Goal: Transaction & Acquisition: Subscribe to service/newsletter

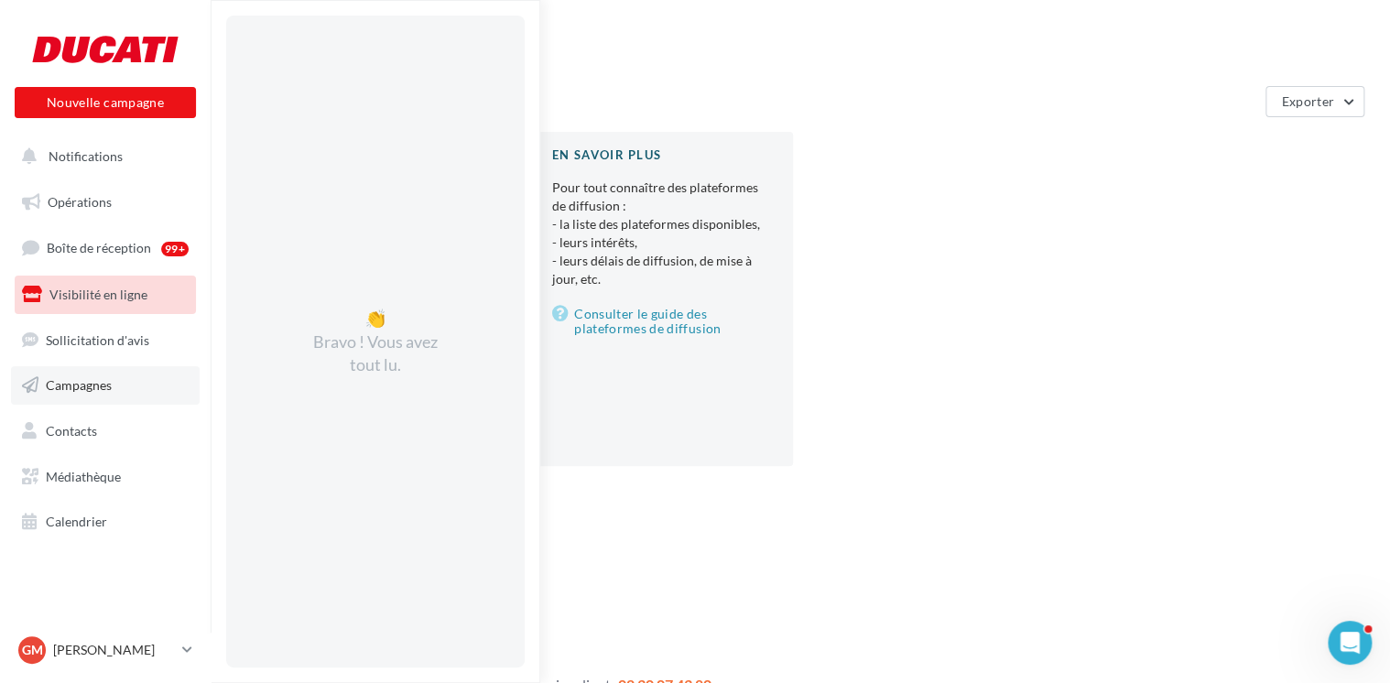
click at [78, 375] on link "Campagnes" at bounding box center [105, 385] width 189 height 38
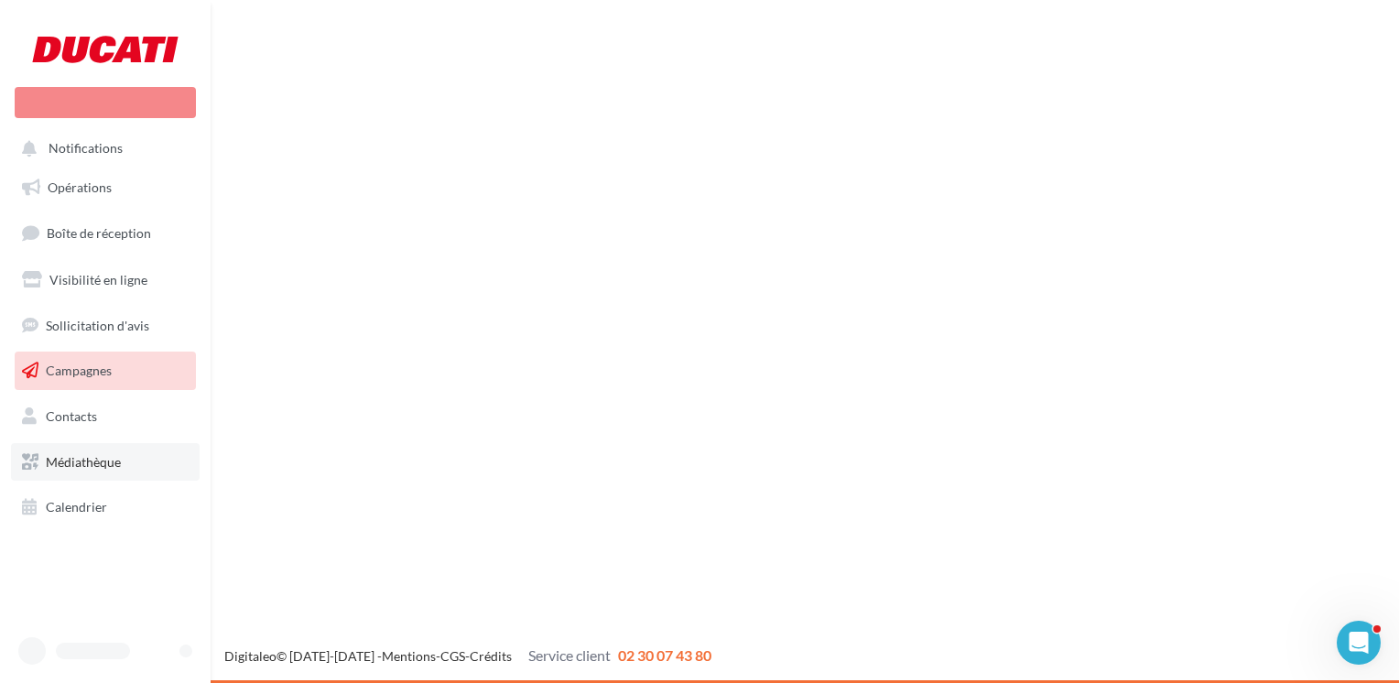
click at [71, 461] on span "Médiathèque" at bounding box center [83, 462] width 75 height 16
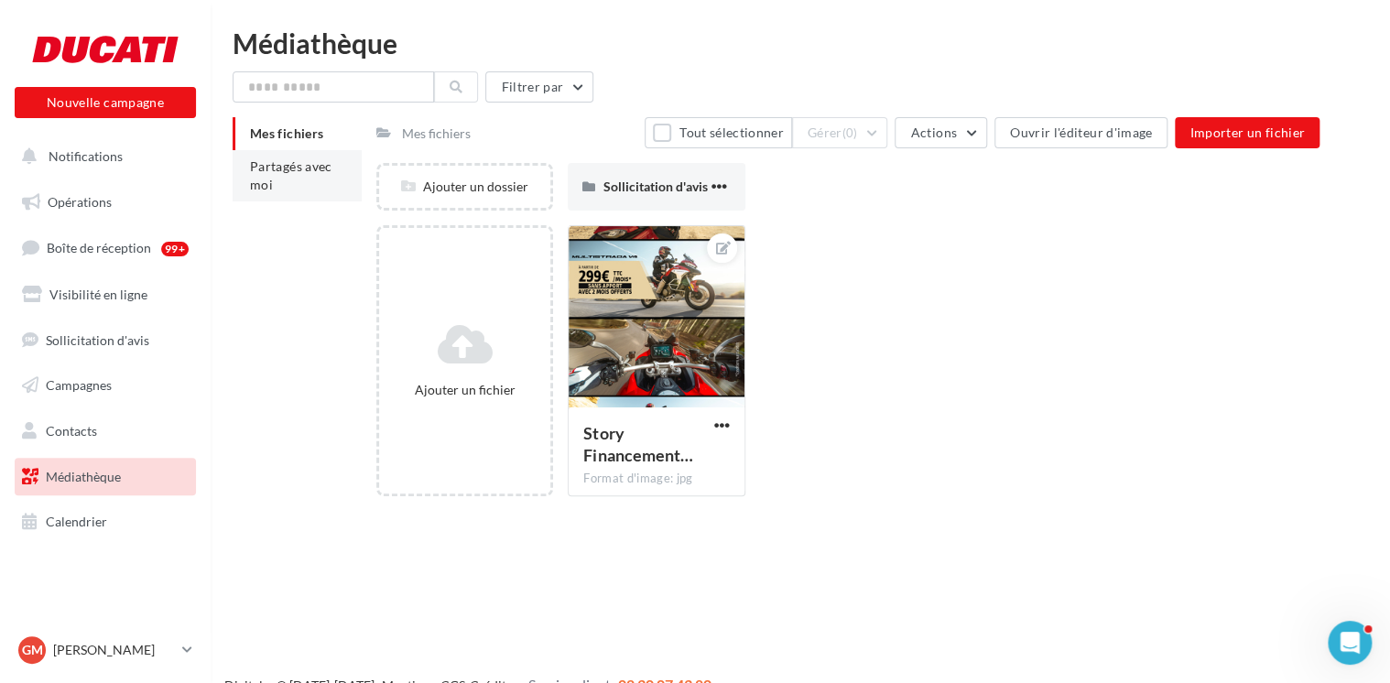
click at [271, 173] on span "Partagés avec moi" at bounding box center [291, 175] width 82 height 34
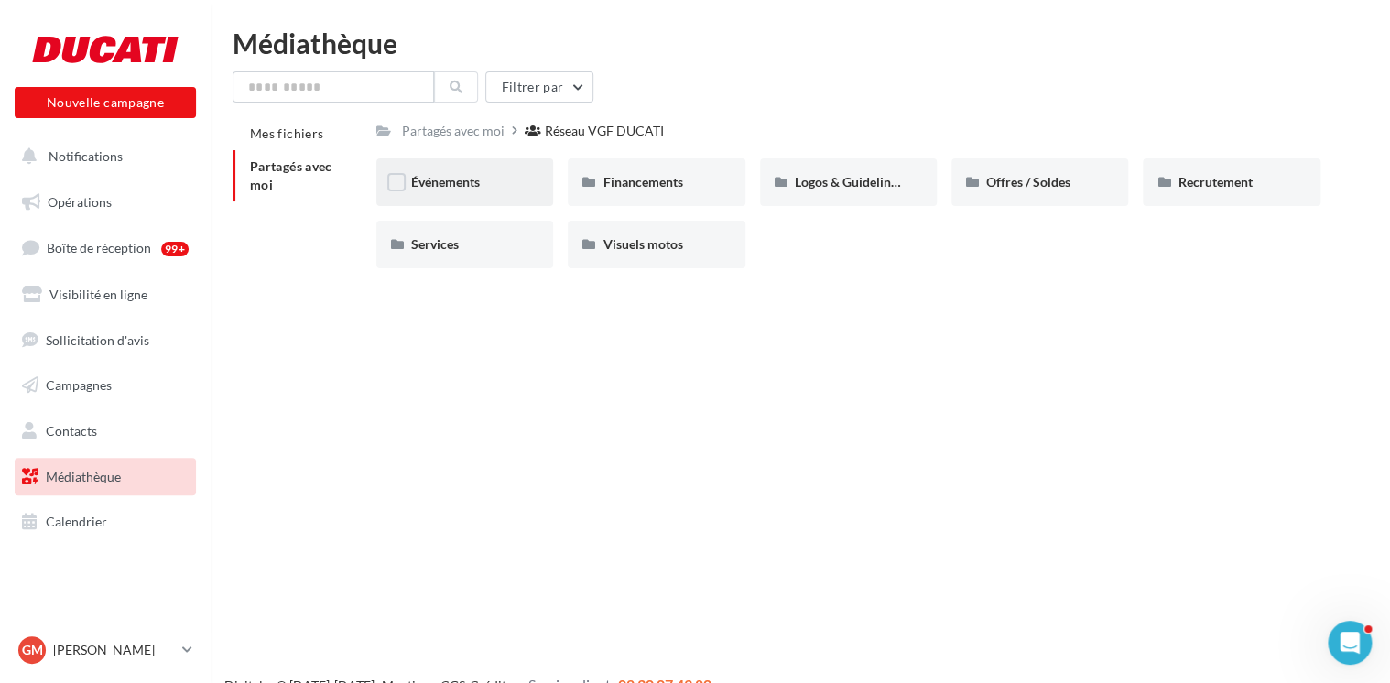
click at [422, 174] on div "Événements" at bounding box center [464, 182] width 107 height 18
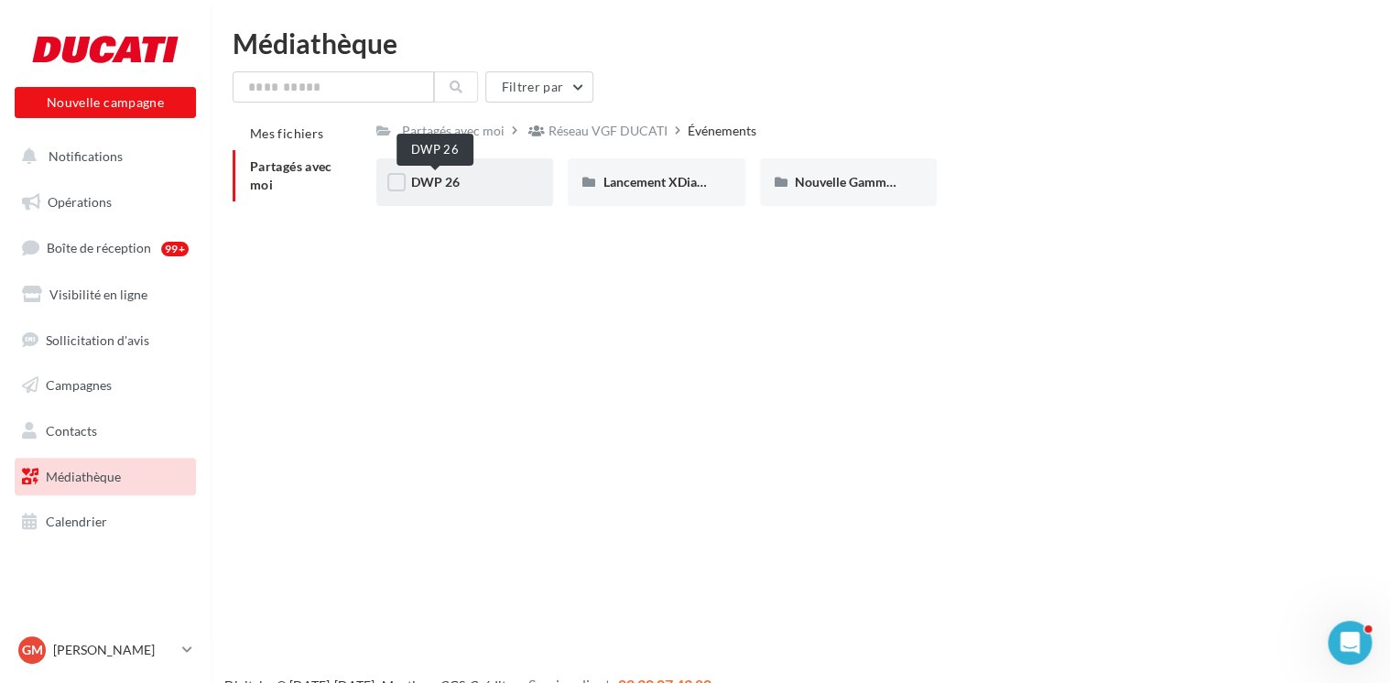
click at [454, 190] on span "DWP 26" at bounding box center [435, 182] width 49 height 16
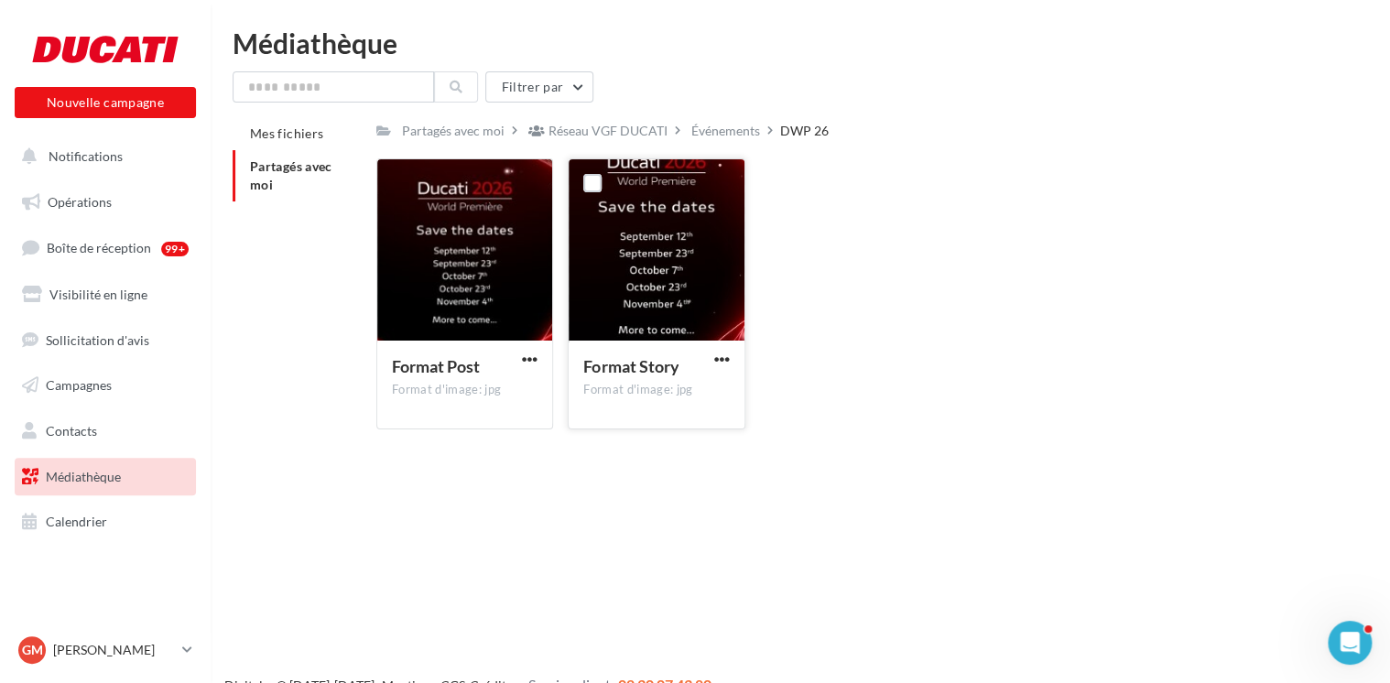
click at [653, 274] on div at bounding box center [656, 250] width 175 height 183
click at [656, 275] on div at bounding box center [656, 250] width 175 height 183
click at [722, 363] on span "button" at bounding box center [722, 360] width 16 height 16
click at [686, 396] on button "Télécharger" at bounding box center [641, 396] width 183 height 48
click at [619, 393] on div "Format d'image: jpg" at bounding box center [656, 390] width 146 height 16
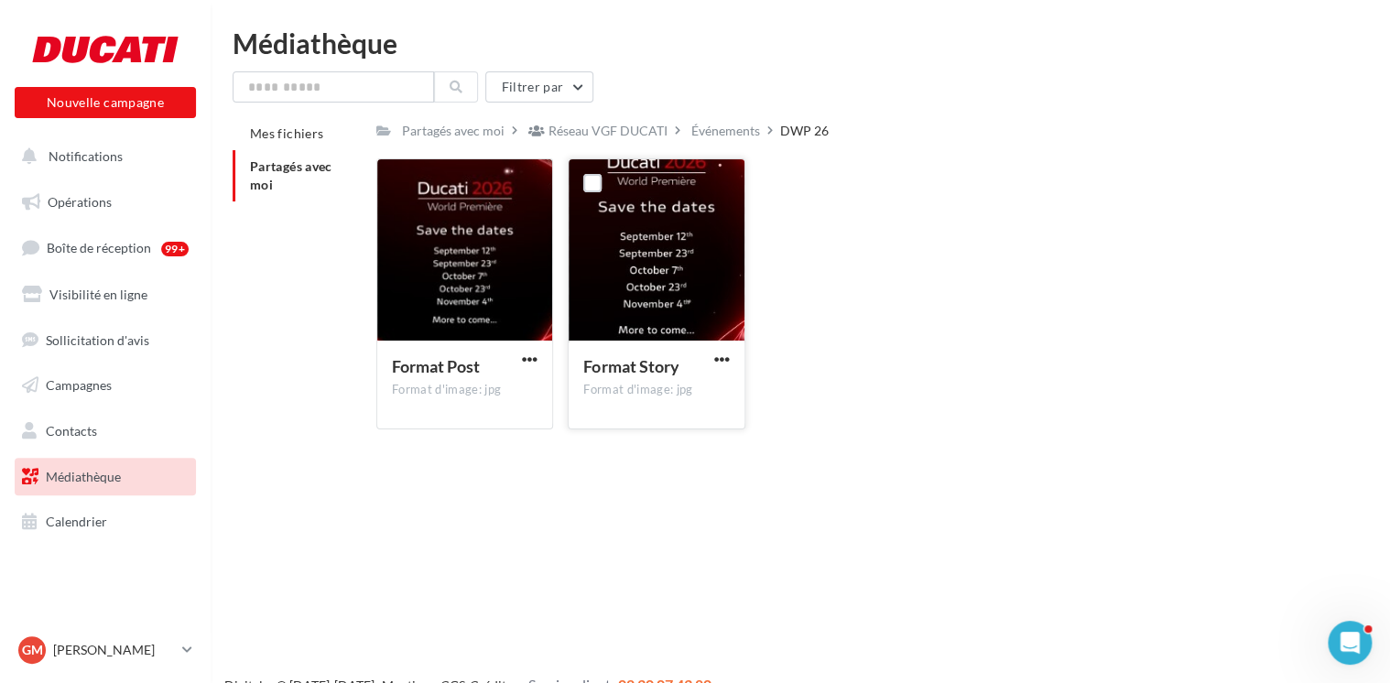
drag, startPoint x: 655, startPoint y: 286, endPoint x: 648, endPoint y: 353, distance: 68.1
click at [648, 353] on div "Format Story Format d'image: jpg" at bounding box center [656, 293] width 177 height 271
click at [590, 184] on label at bounding box center [592, 183] width 18 height 18
click at [721, 363] on span "button" at bounding box center [722, 360] width 16 height 16
click at [623, 447] on button "Copier l'URL" at bounding box center [641, 443] width 183 height 48
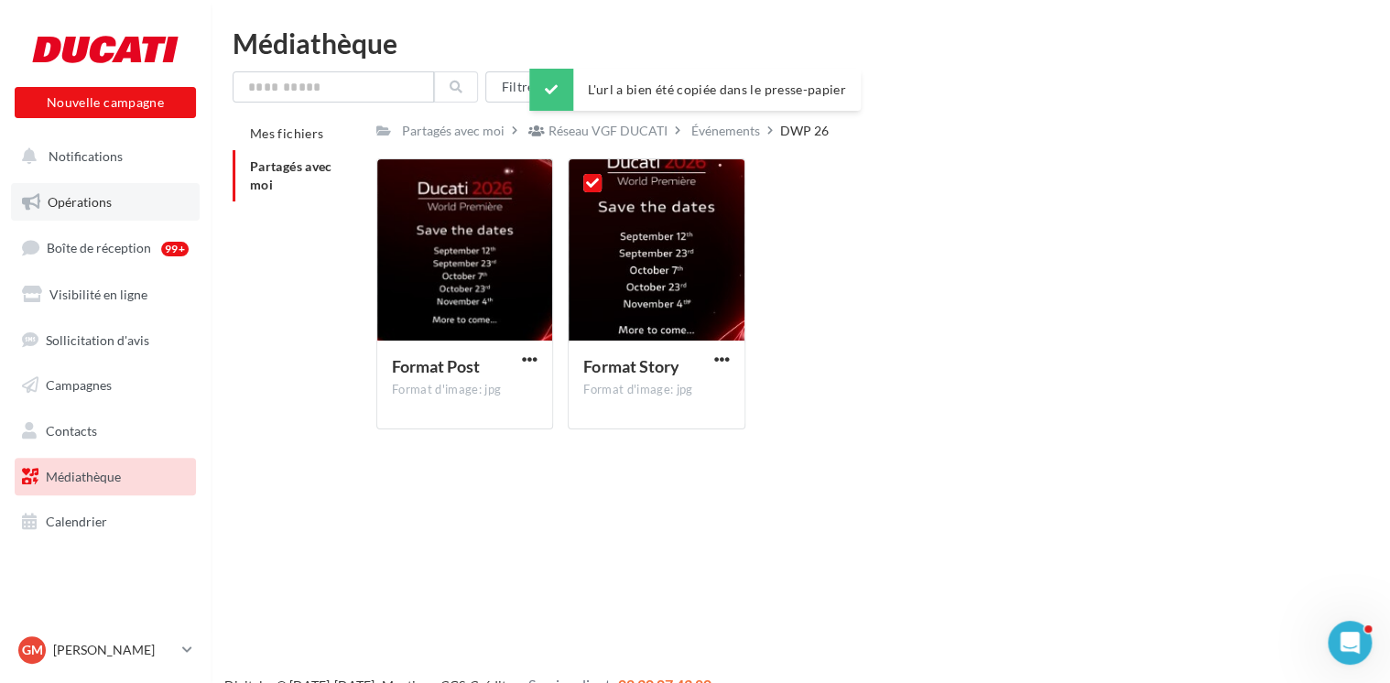
click at [121, 201] on link "Opérations" at bounding box center [105, 202] width 189 height 38
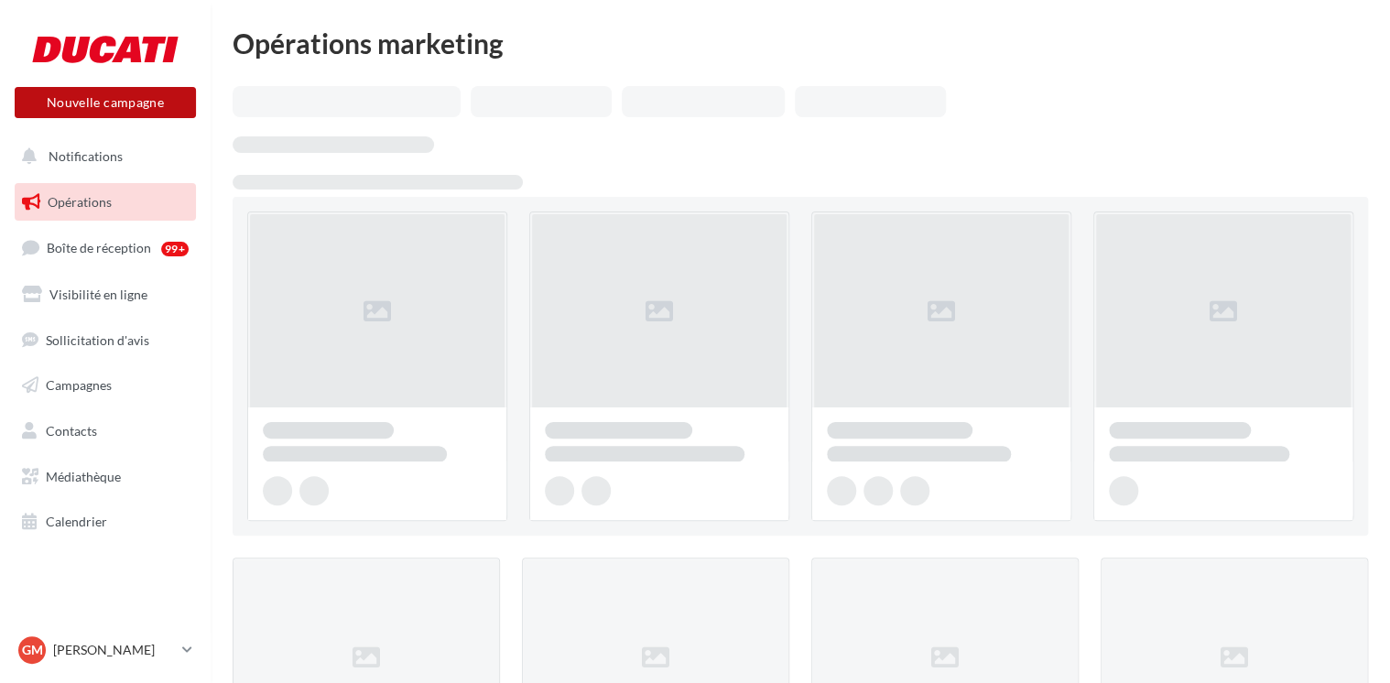
click at [148, 104] on button "Nouvelle campagne" at bounding box center [105, 102] width 181 height 31
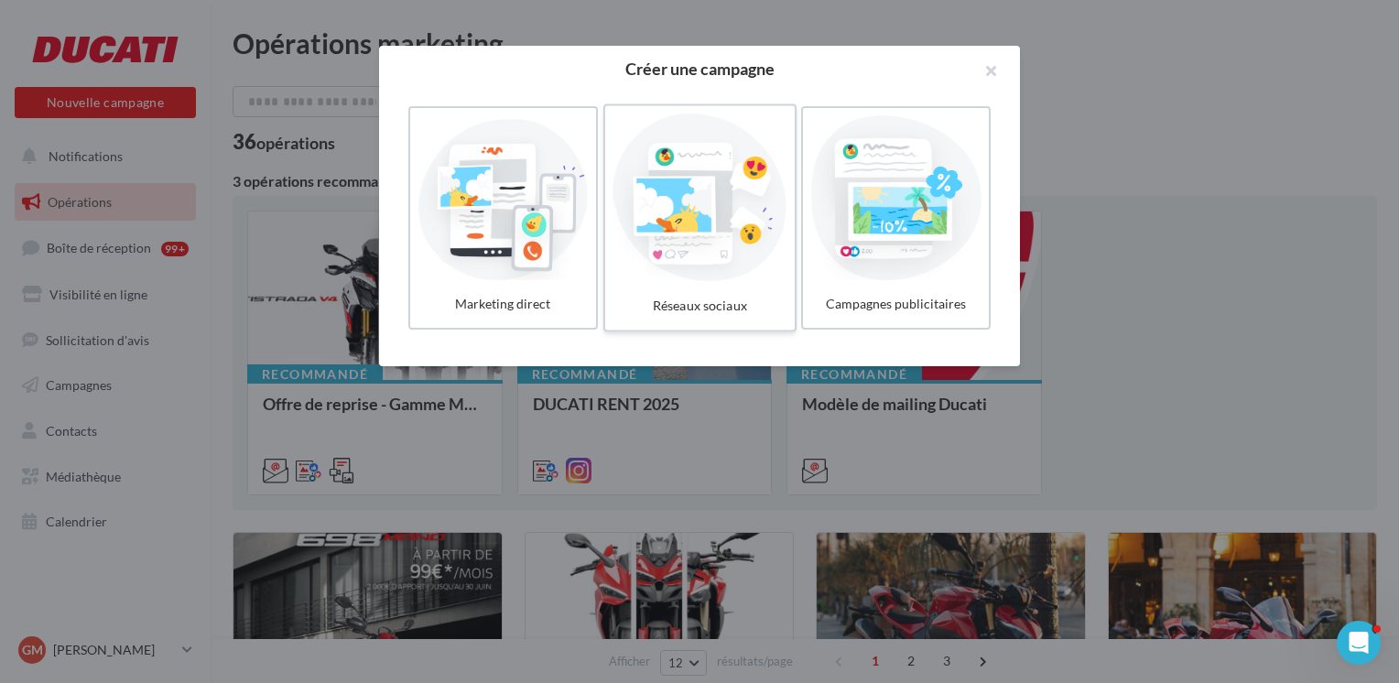
click at [711, 232] on div at bounding box center [700, 198] width 174 height 168
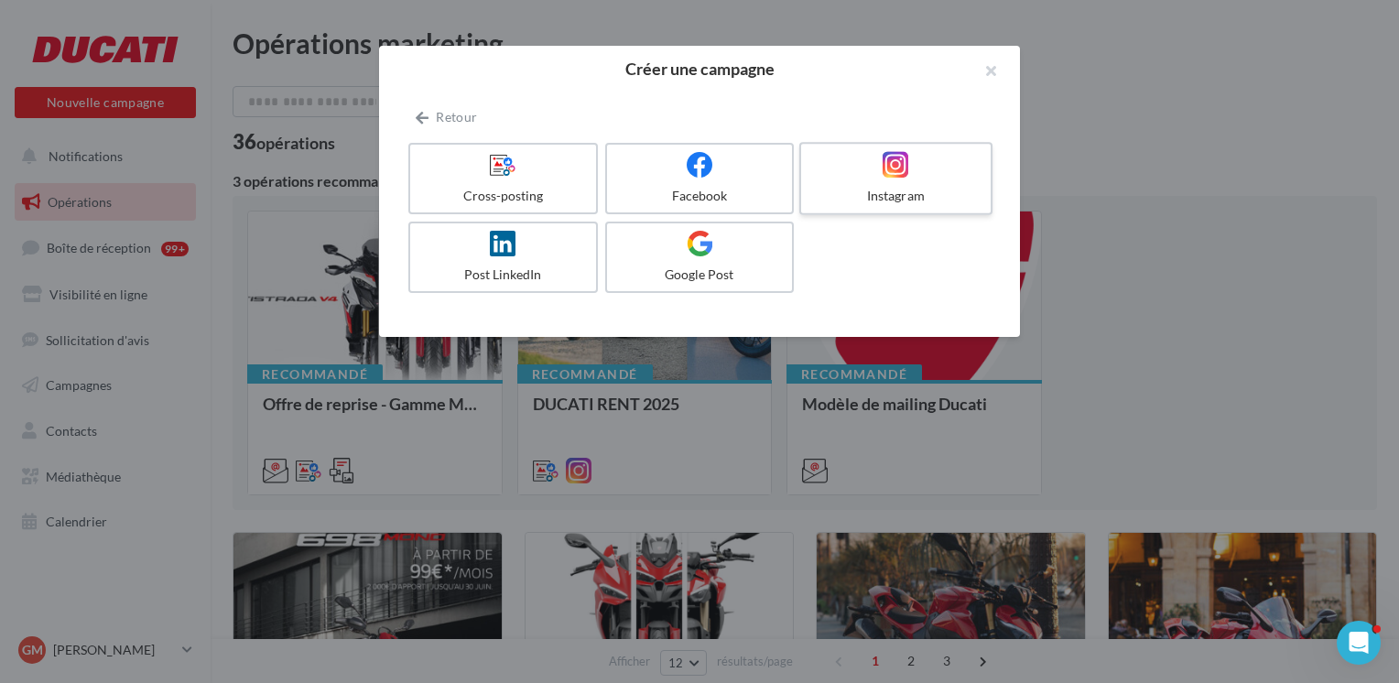
click at [857, 179] on label "Instagram" at bounding box center [895, 178] width 193 height 73
click at [907, 161] on icon at bounding box center [896, 164] width 27 height 27
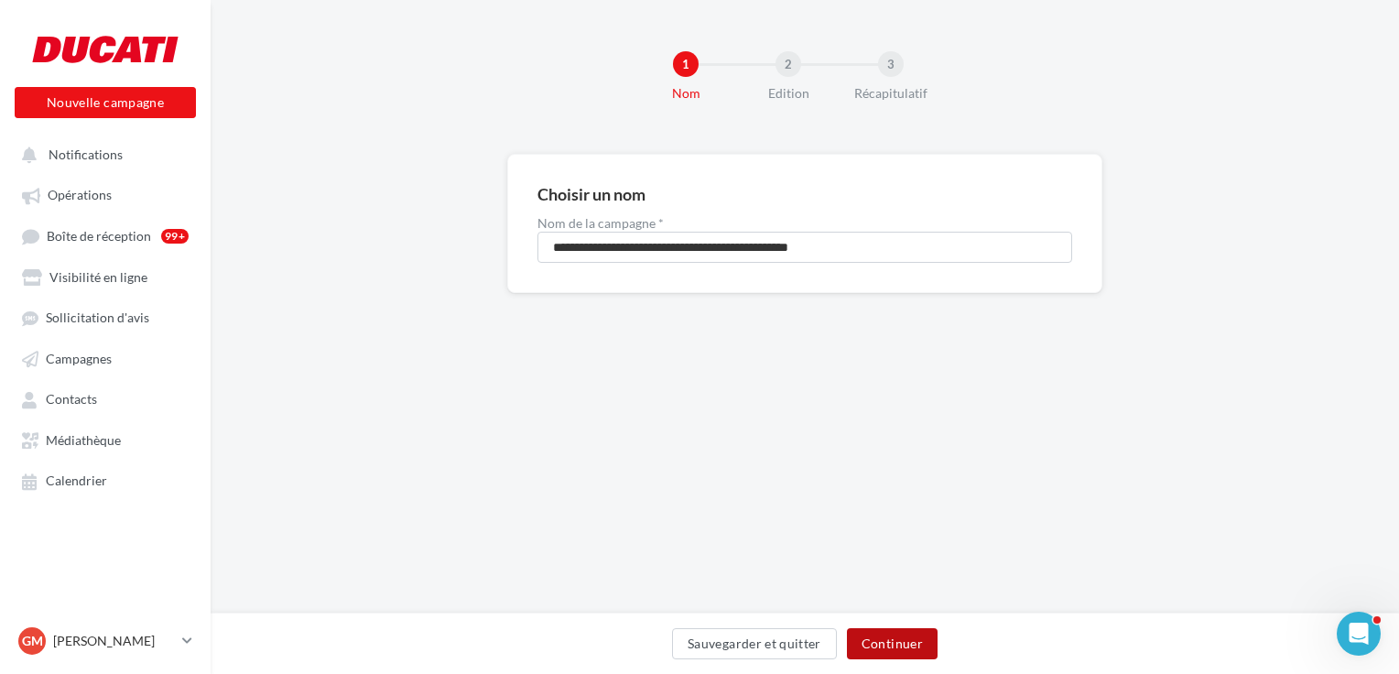
click at [901, 632] on button "Continuer" at bounding box center [892, 643] width 91 height 31
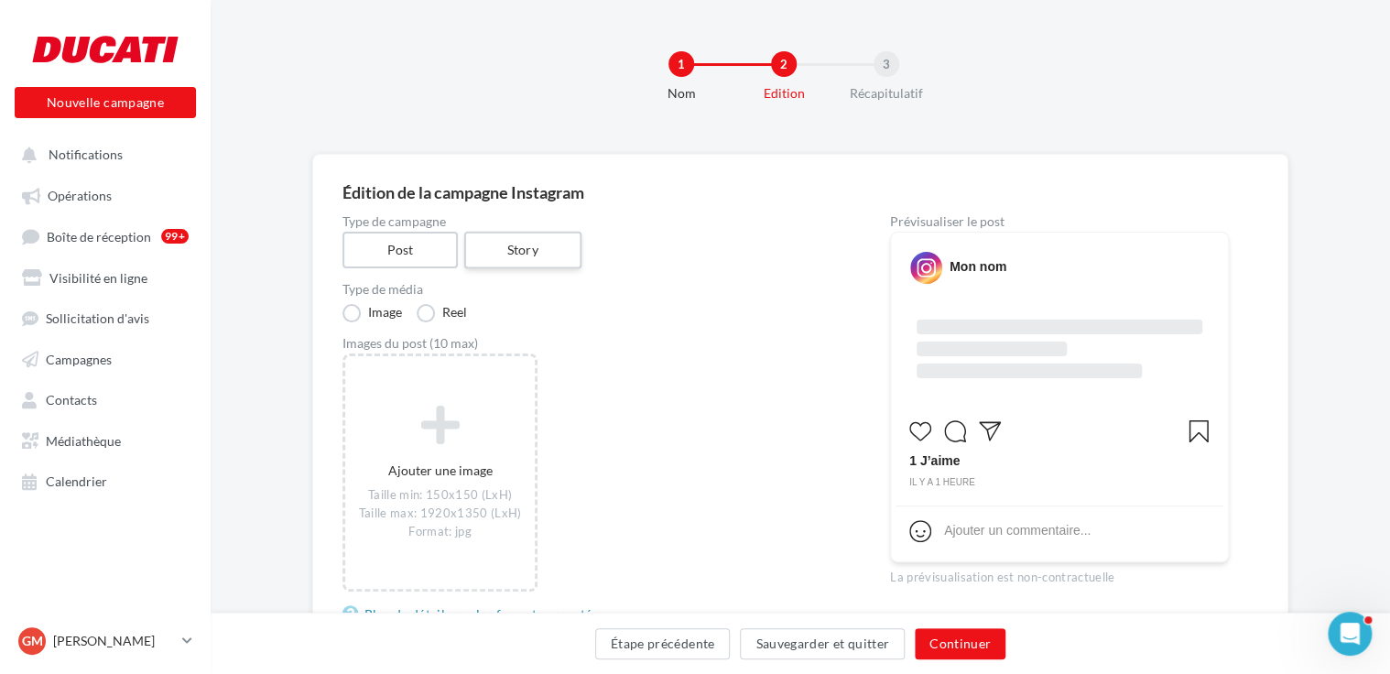
click at [503, 255] on label "Story" at bounding box center [521, 251] width 117 height 38
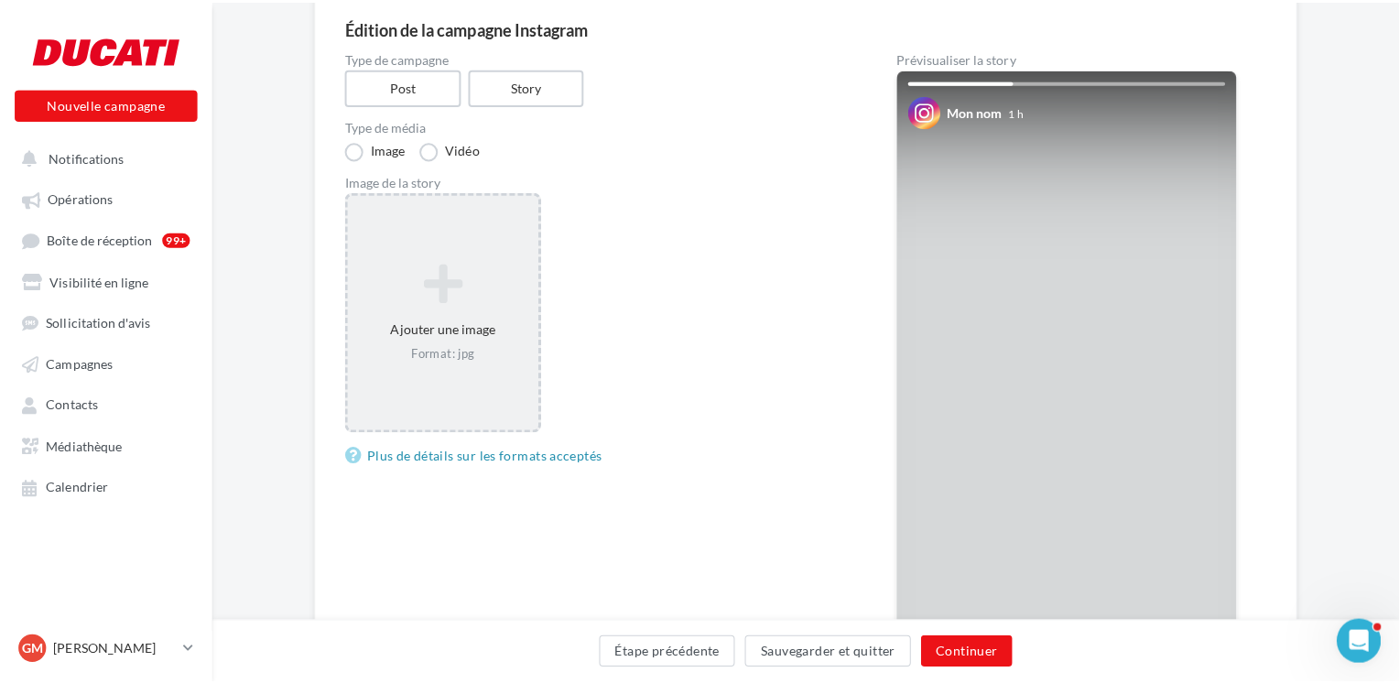
scroll to position [183, 0]
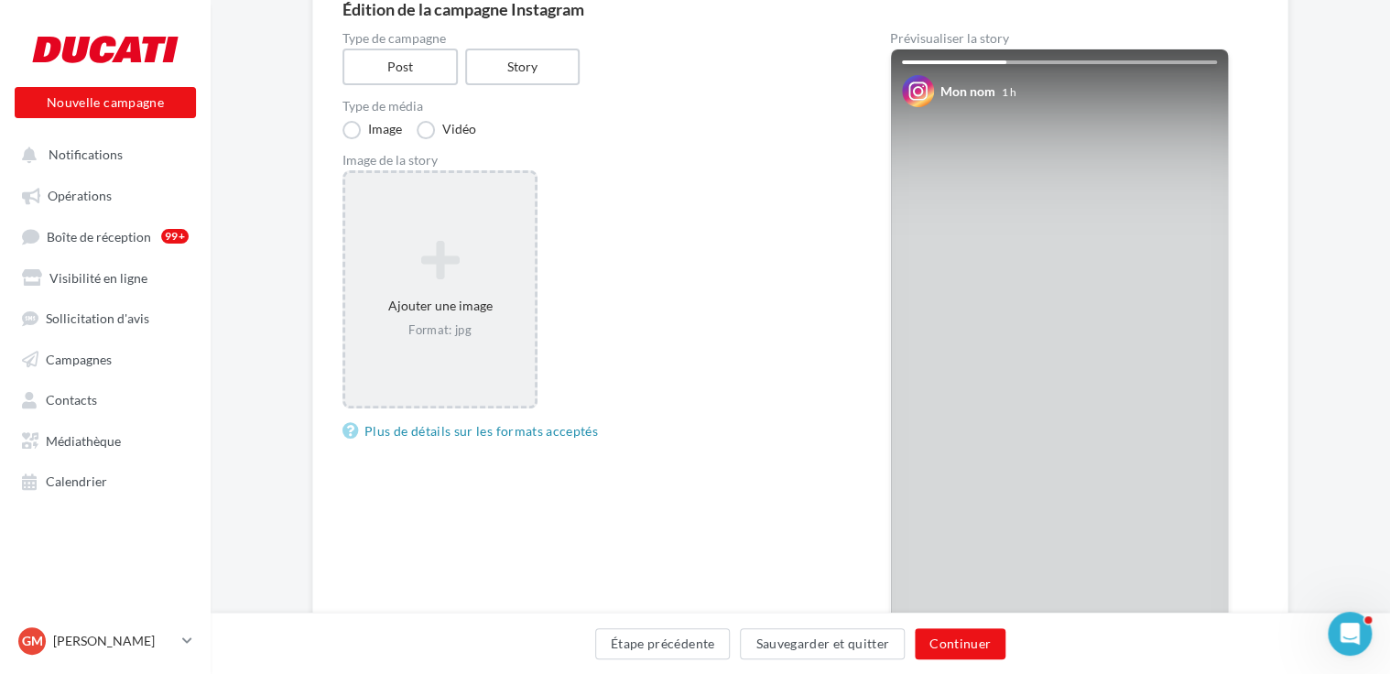
click at [493, 343] on div "Ajouter une image Format: jpg" at bounding box center [440, 289] width 190 height 117
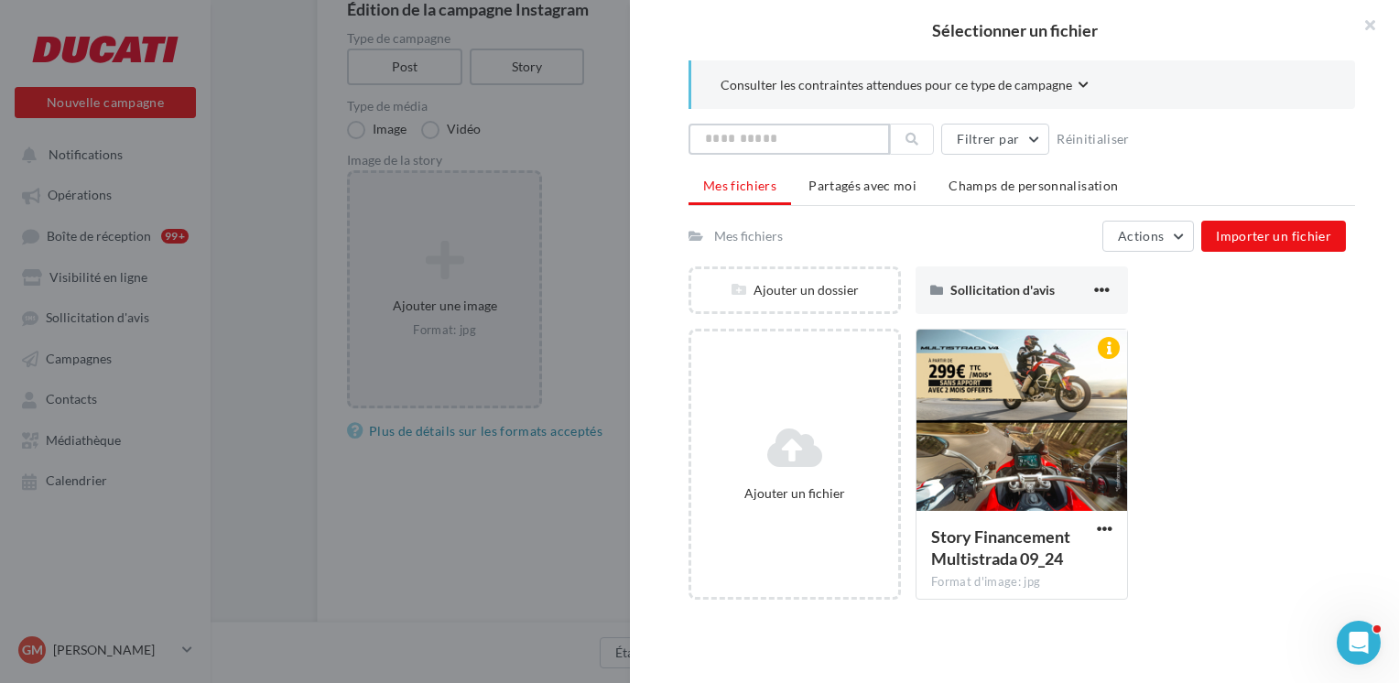
click at [777, 145] on input "text" at bounding box center [789, 139] width 201 height 31
paste input "**********"
type input "**********"
click at [908, 145] on button at bounding box center [912, 139] width 44 height 31
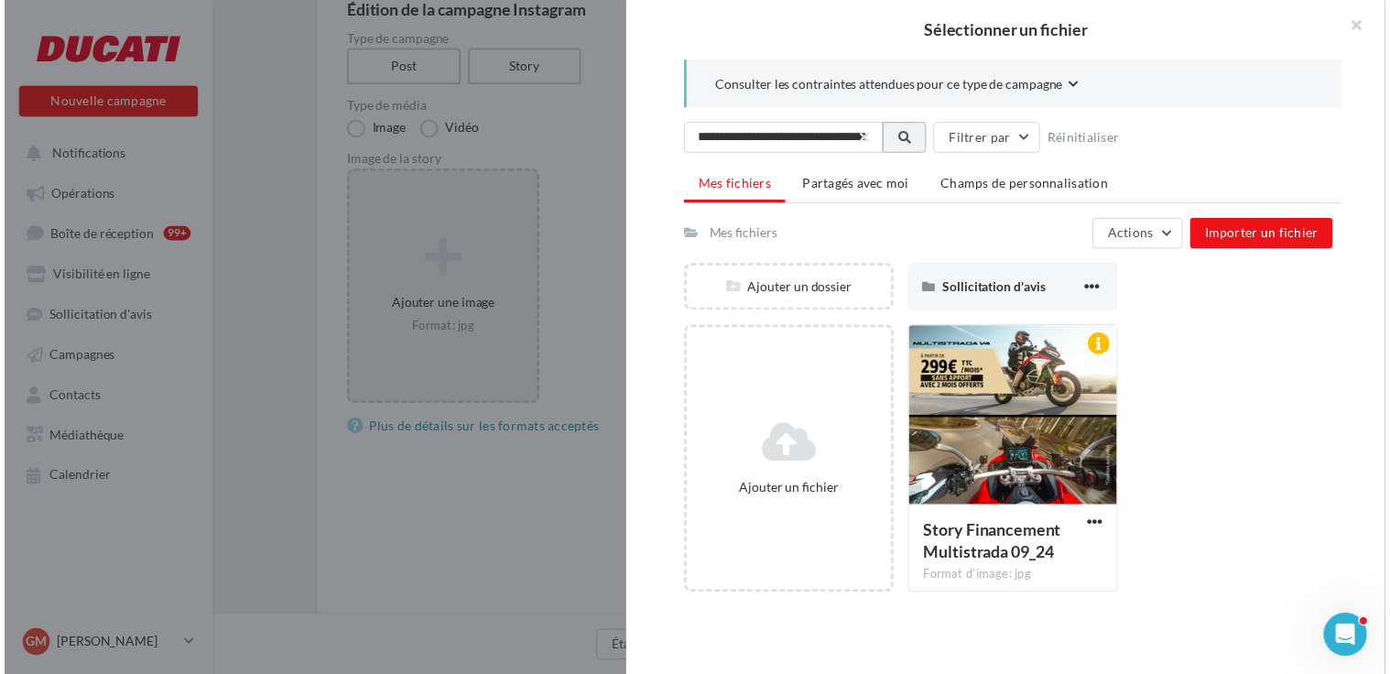
scroll to position [0, 0]
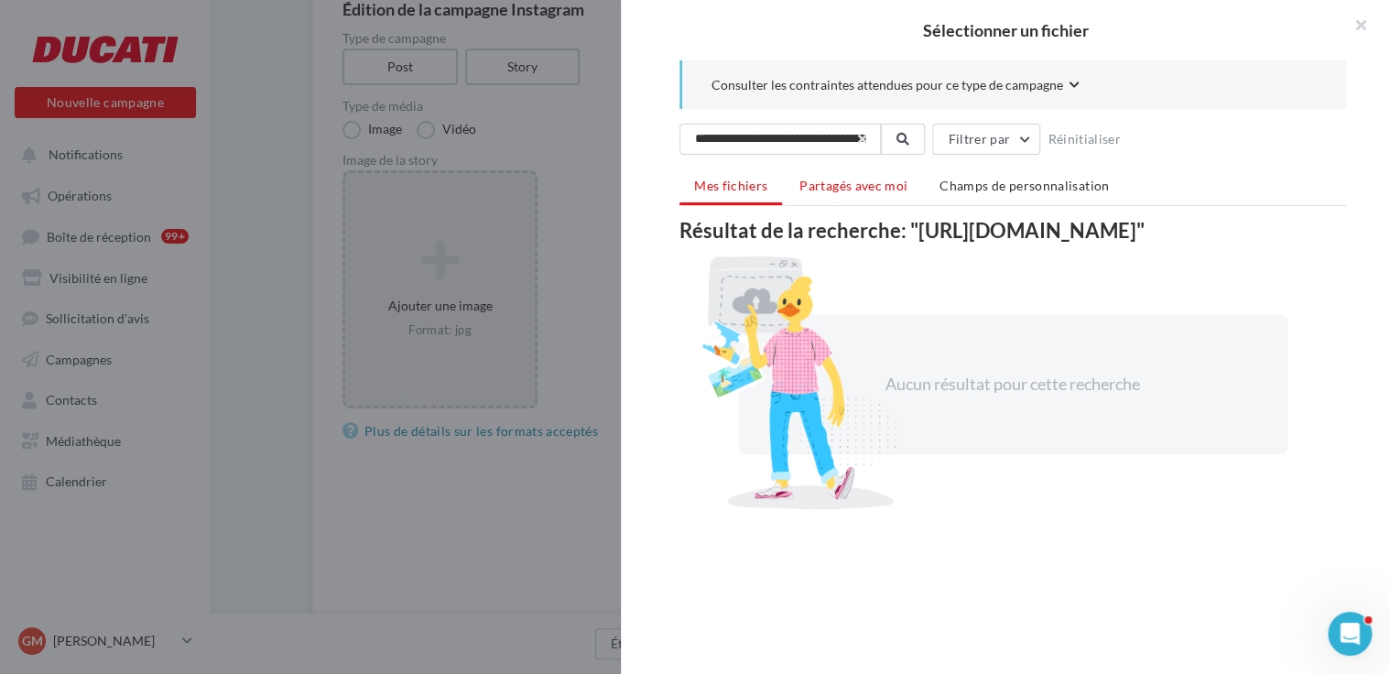
click at [881, 186] on span "Partagés avec moi" at bounding box center [853, 186] width 108 height 16
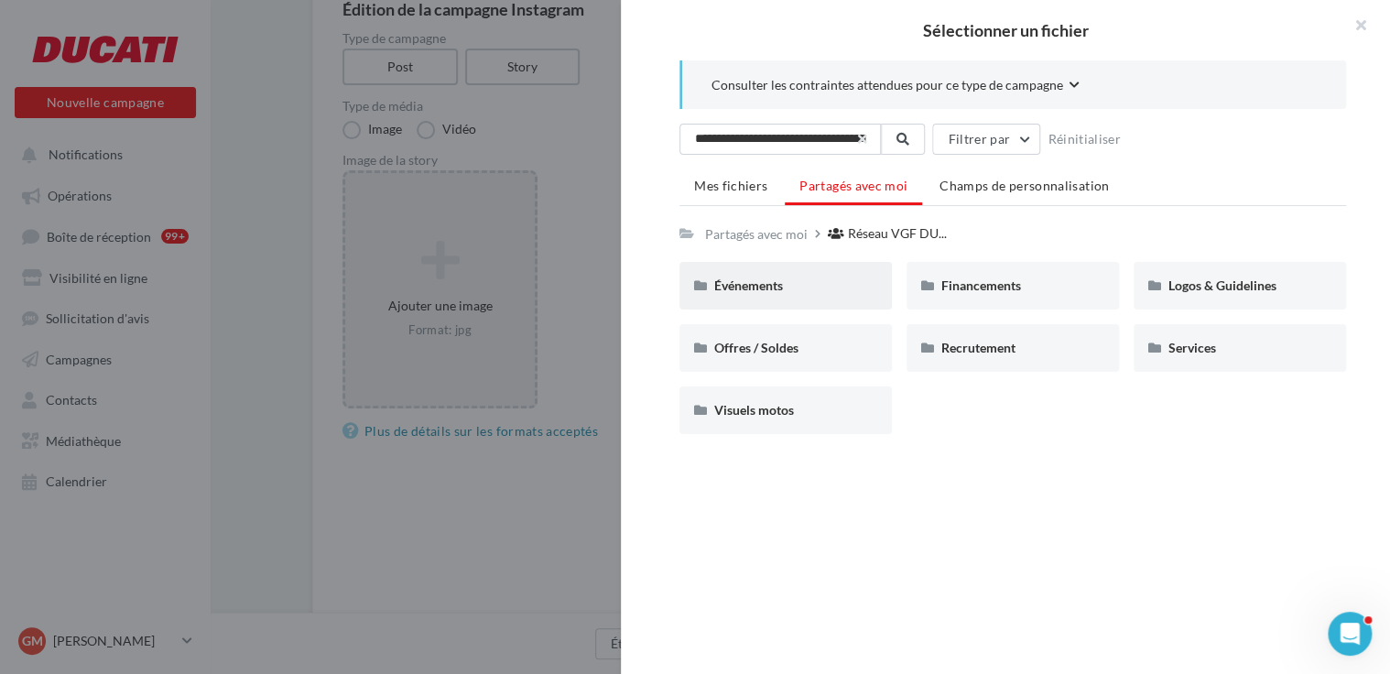
click at [829, 277] on div "Événements" at bounding box center [785, 286] width 143 height 18
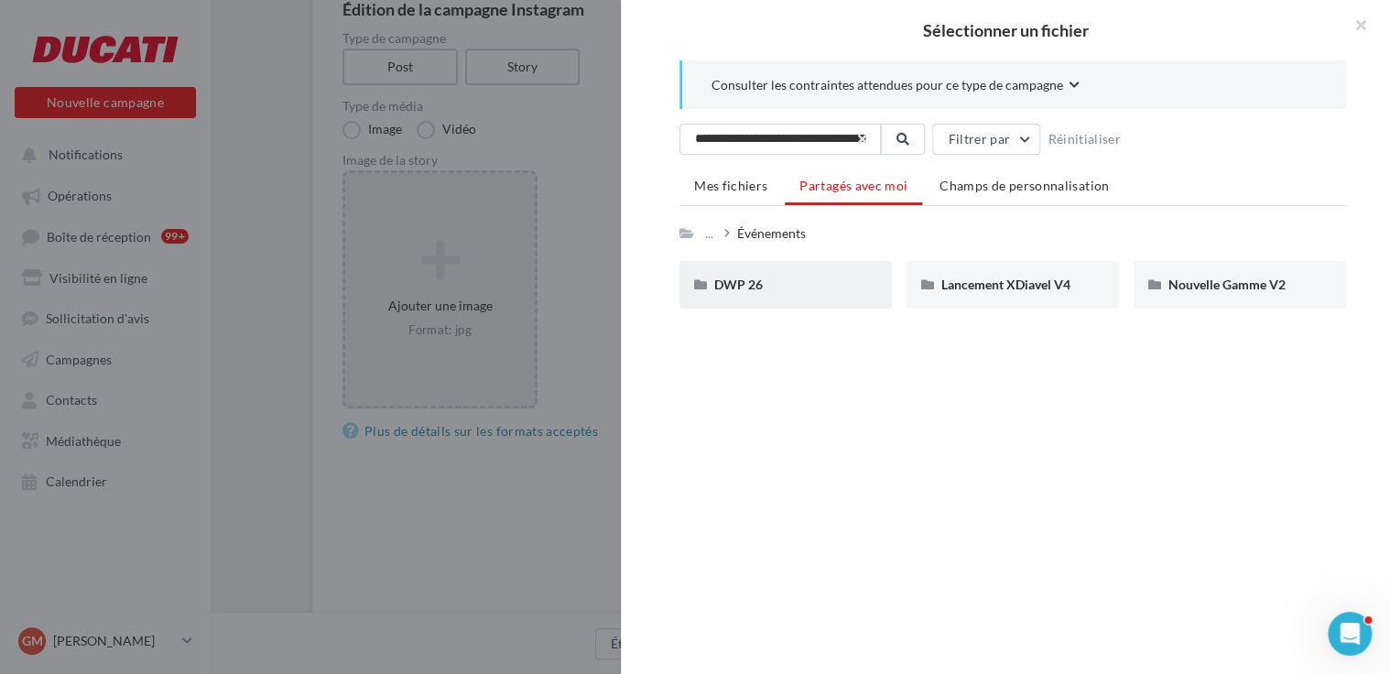
click at [773, 292] on div "DWP 26" at bounding box center [785, 285] width 212 height 48
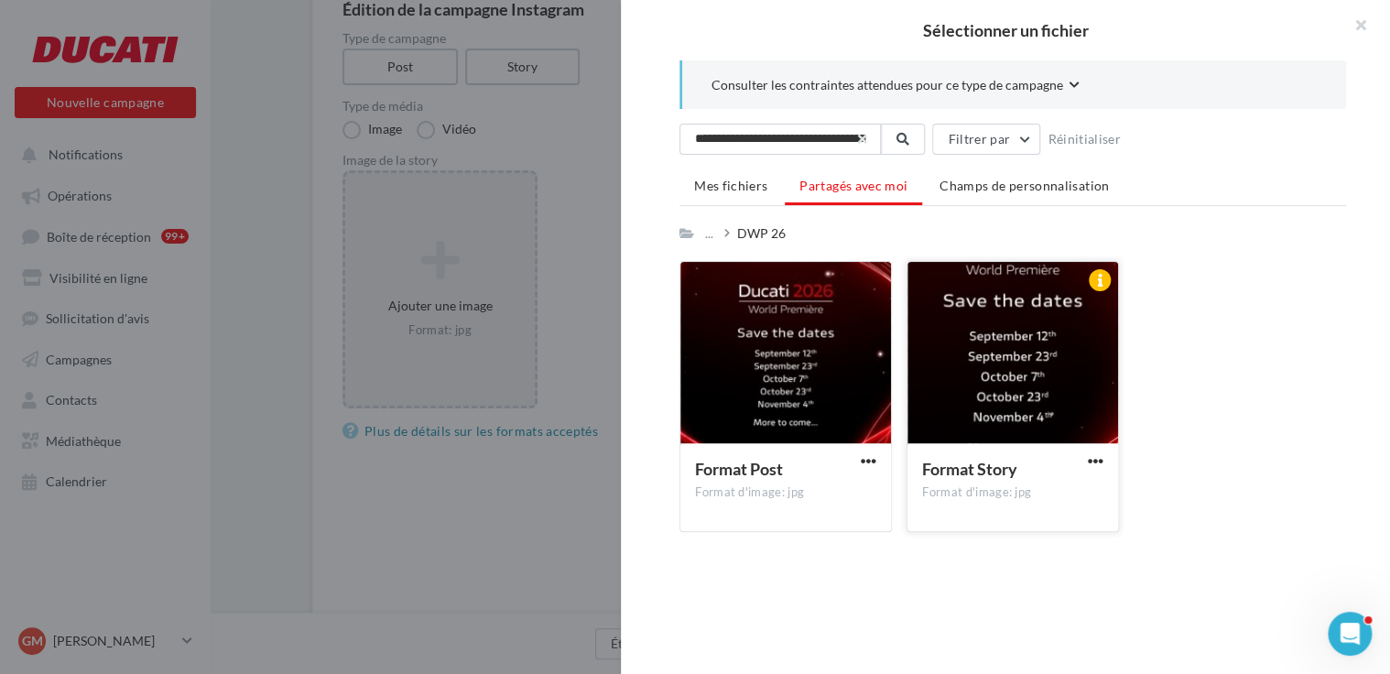
click at [982, 357] on div at bounding box center [1012, 353] width 211 height 183
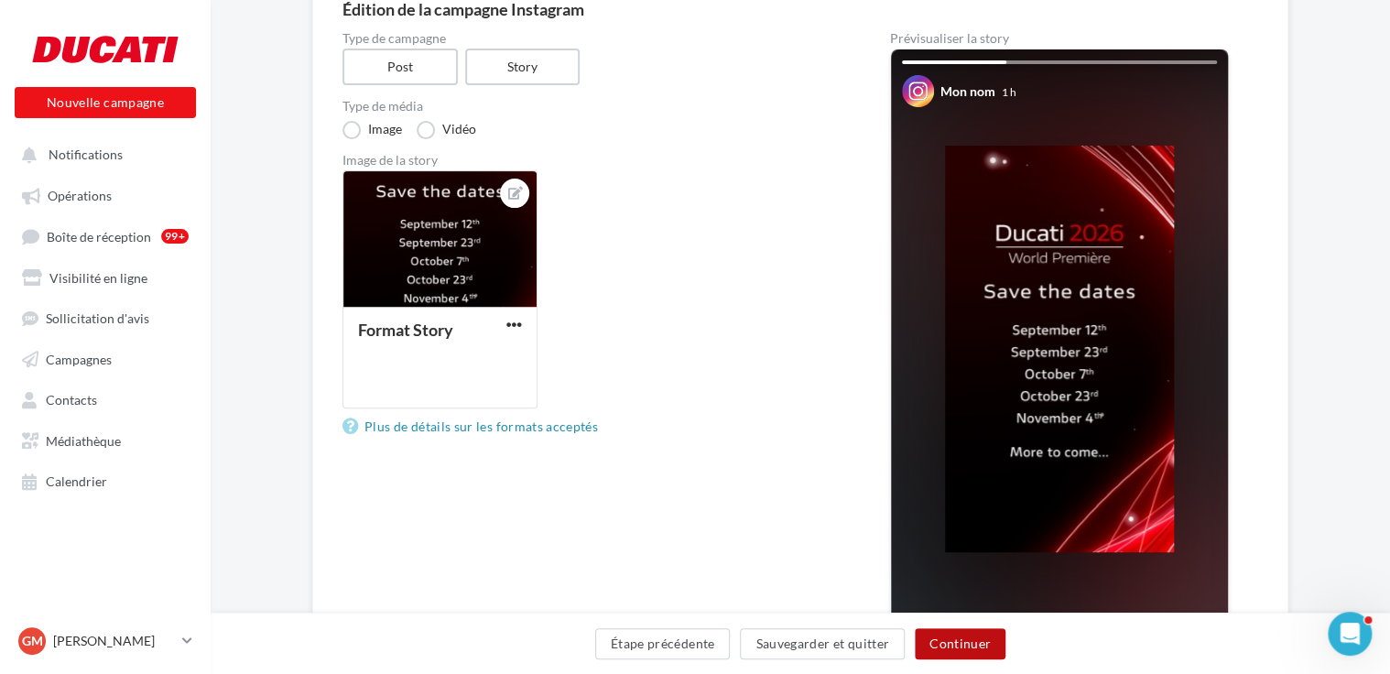
click at [977, 645] on button "Continuer" at bounding box center [960, 643] width 91 height 31
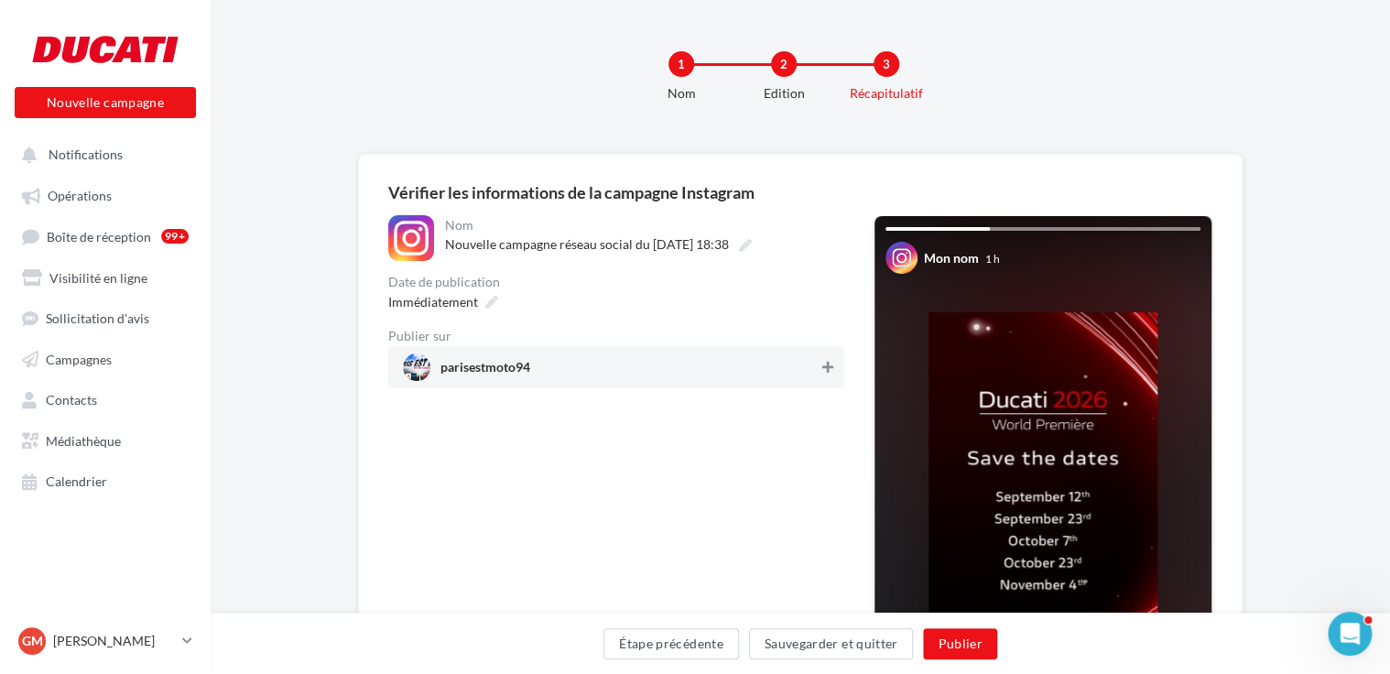
click at [820, 368] on button at bounding box center [828, 367] width 18 height 22
click at [949, 648] on button "Publier" at bounding box center [959, 643] width 73 height 31
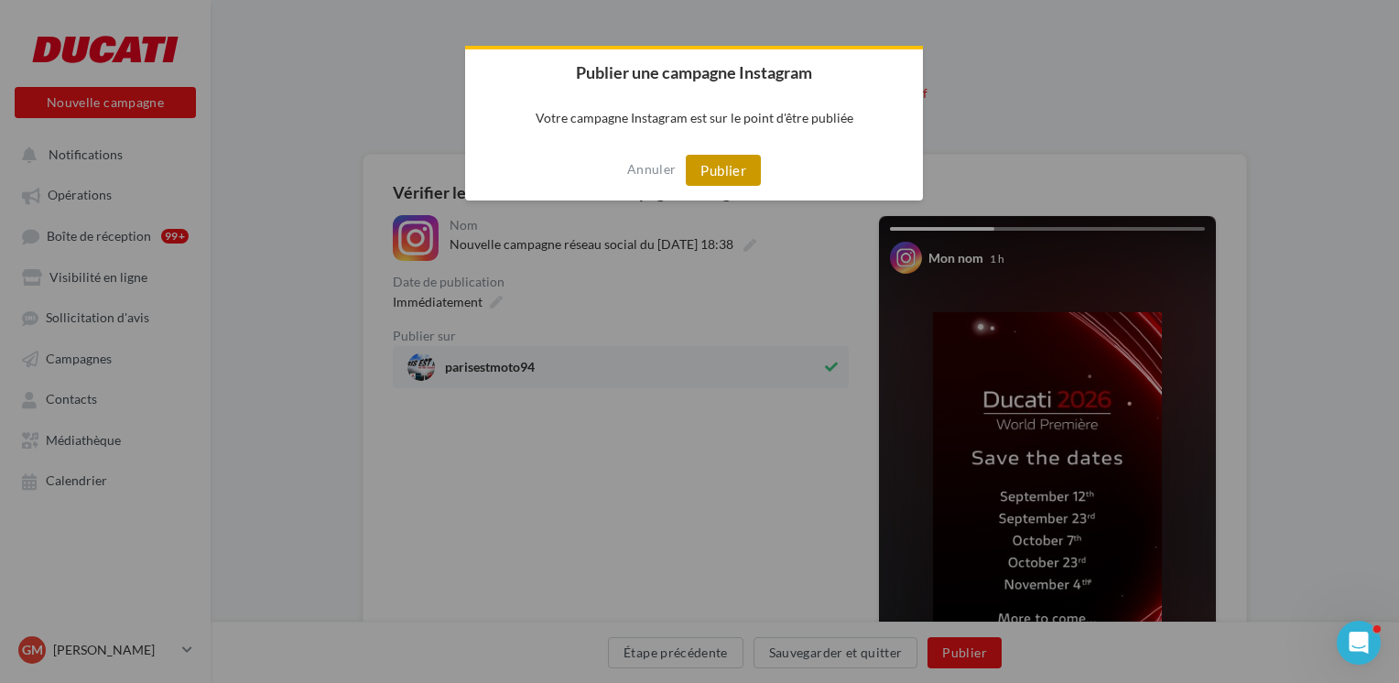
click at [733, 167] on button "Publier" at bounding box center [723, 170] width 75 height 31
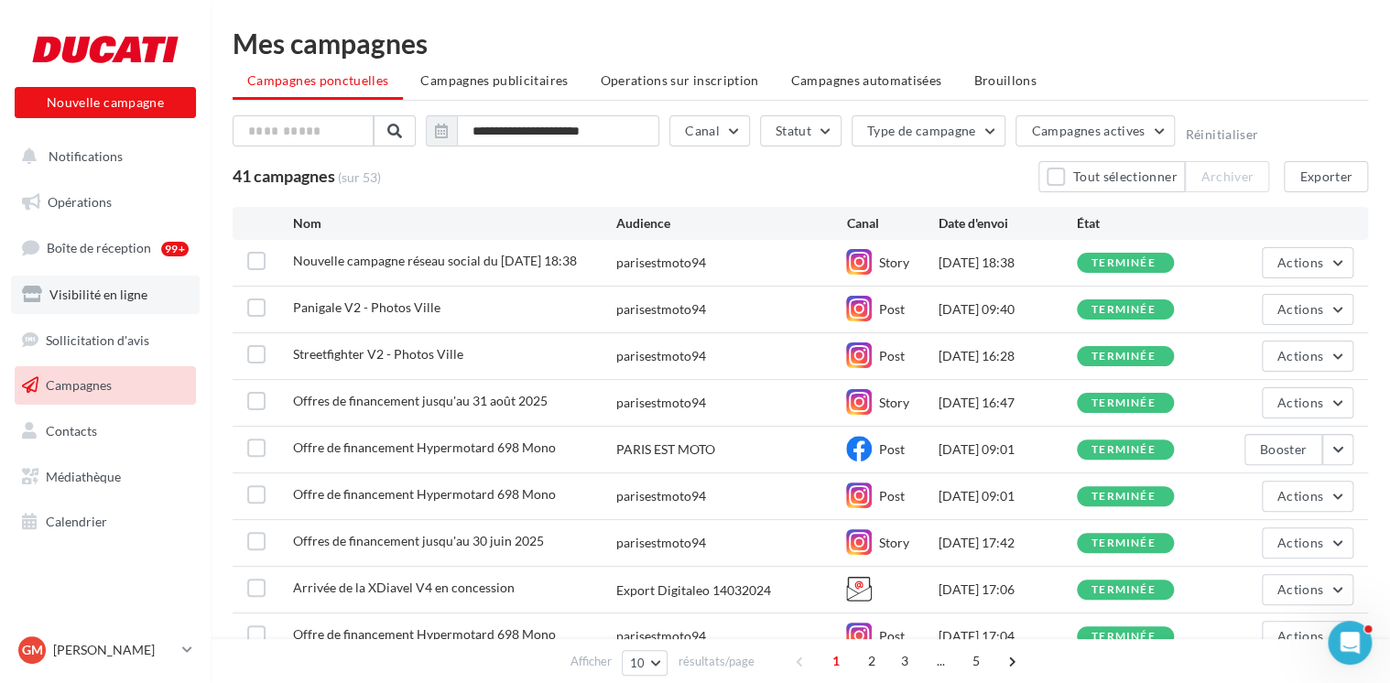
click at [143, 309] on link "Visibilité en ligne" at bounding box center [105, 295] width 189 height 38
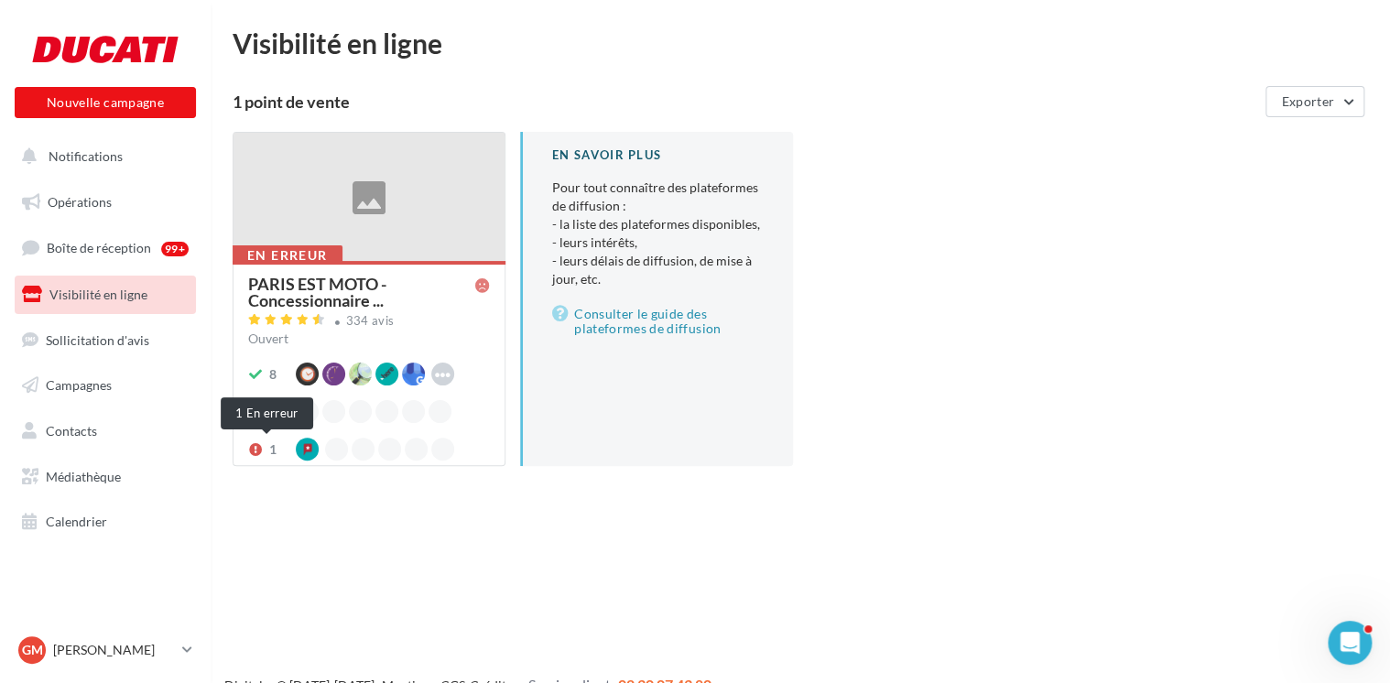
click at [249, 451] on icon at bounding box center [255, 449] width 15 height 13
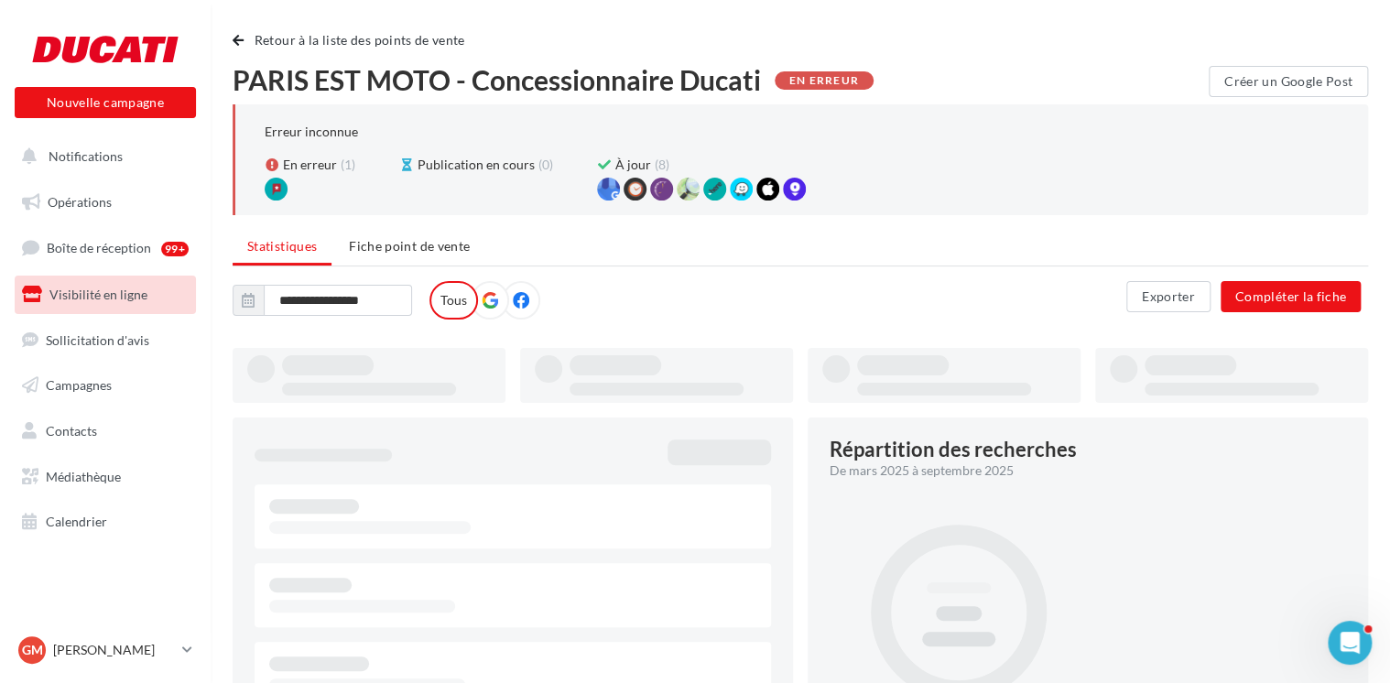
type input "**********"
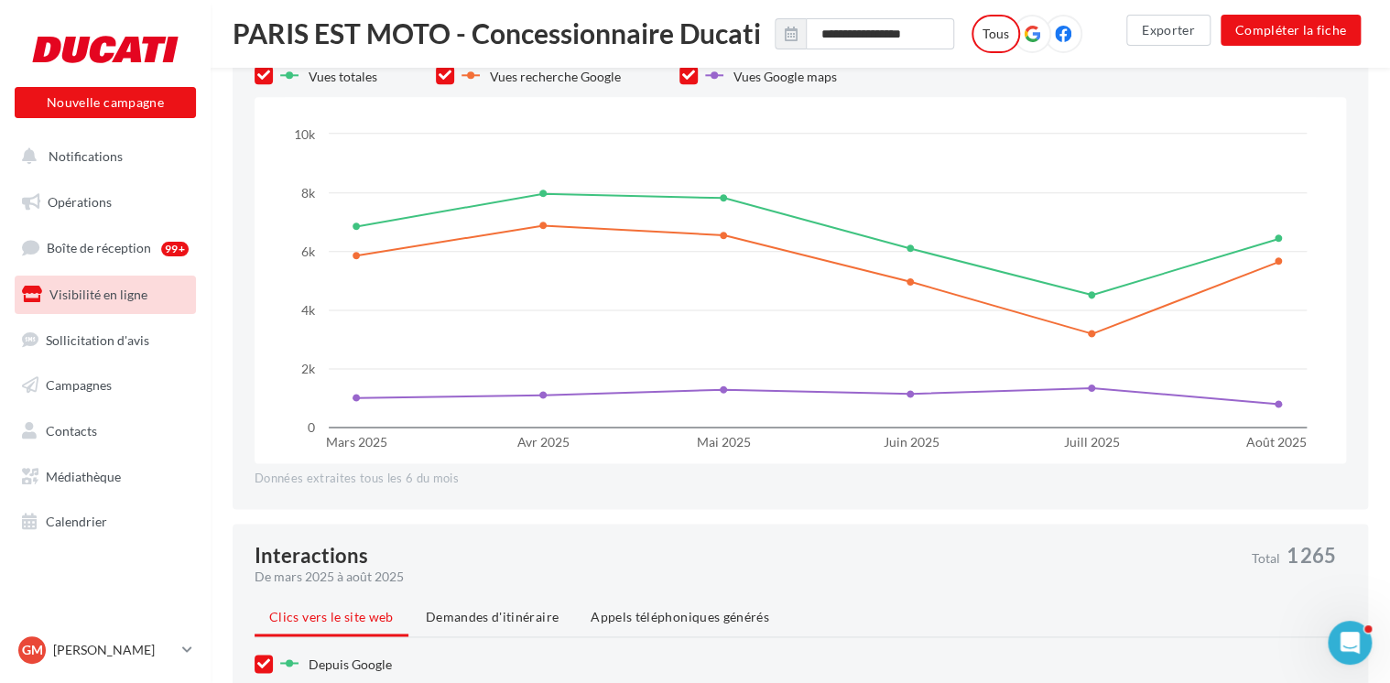
scroll to position [798, 0]
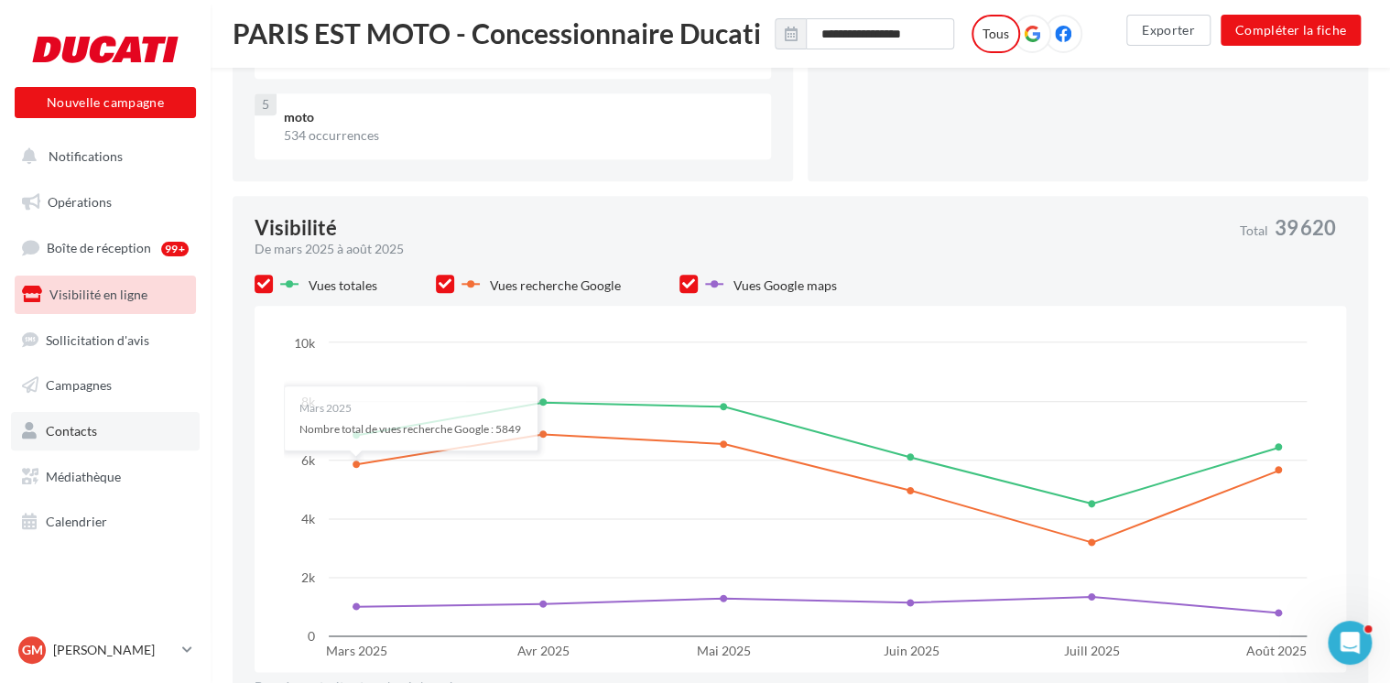
click at [57, 434] on span "Contacts" at bounding box center [71, 431] width 51 height 16
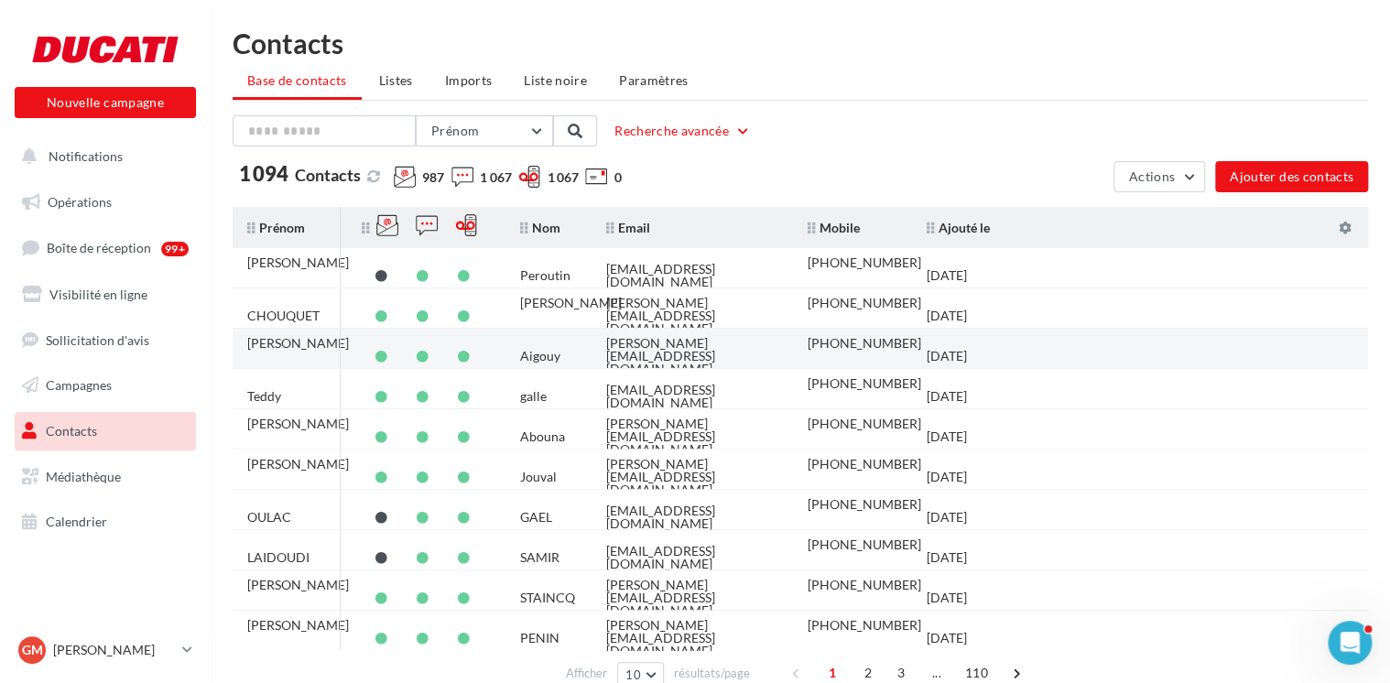
scroll to position [89, 0]
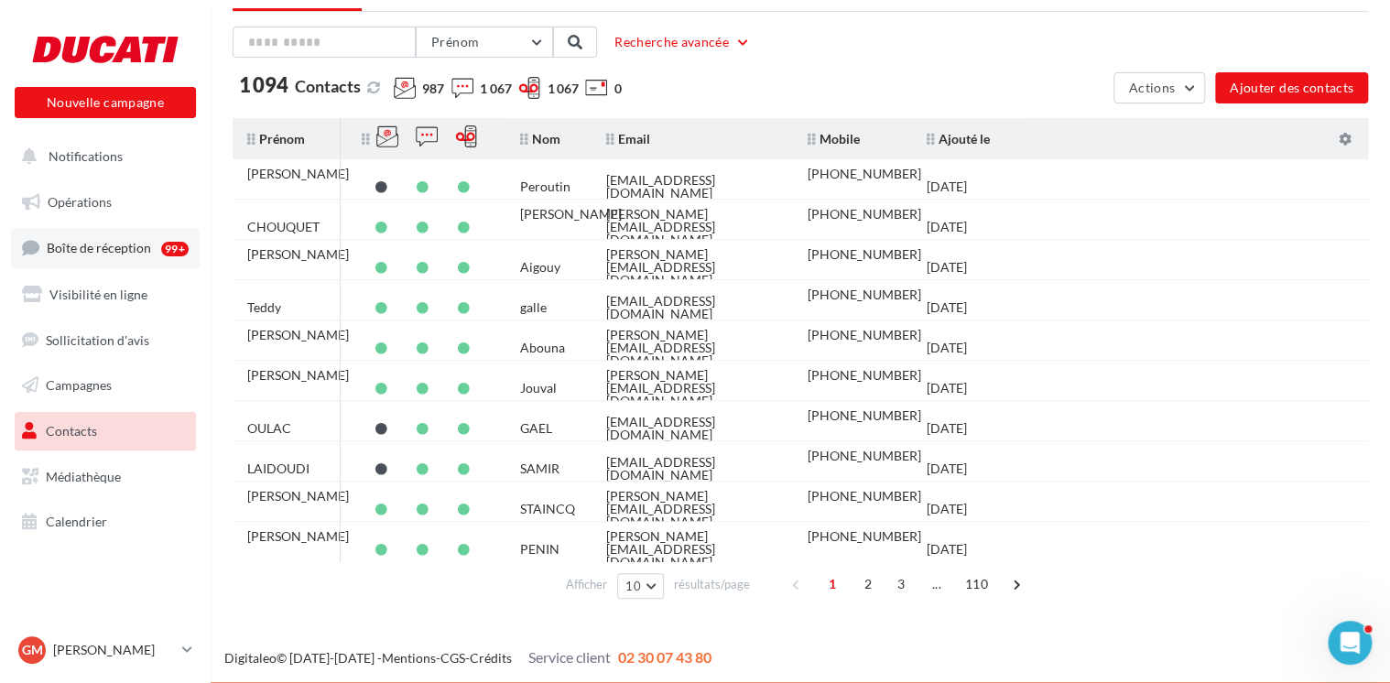
click at [150, 248] on link "Boîte de réception 99+" at bounding box center [105, 247] width 189 height 39
